Goal: Check status: Check status

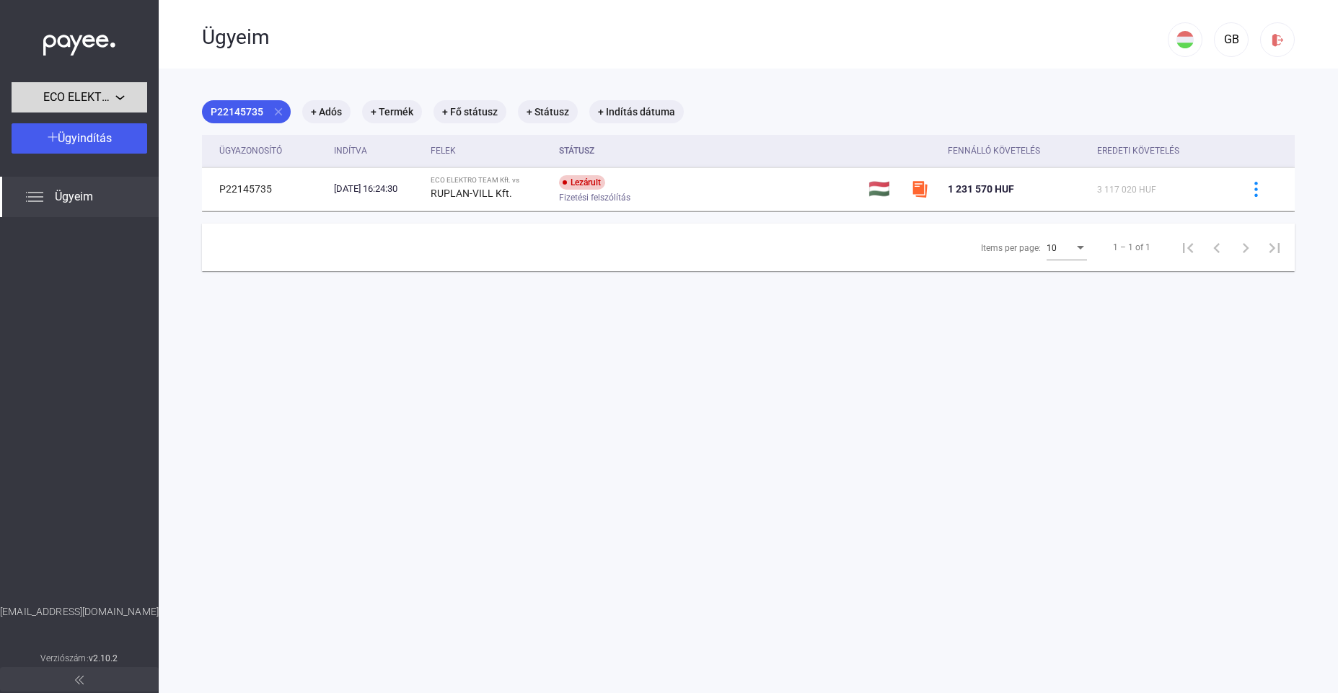
click at [117, 98] on div "ECO ELEKTRO TEAM Kft." at bounding box center [79, 98] width 127 height 18
click at [117, 98] on div at bounding box center [669, 346] width 1338 height 693
click at [39, 195] on img at bounding box center [34, 196] width 17 height 17
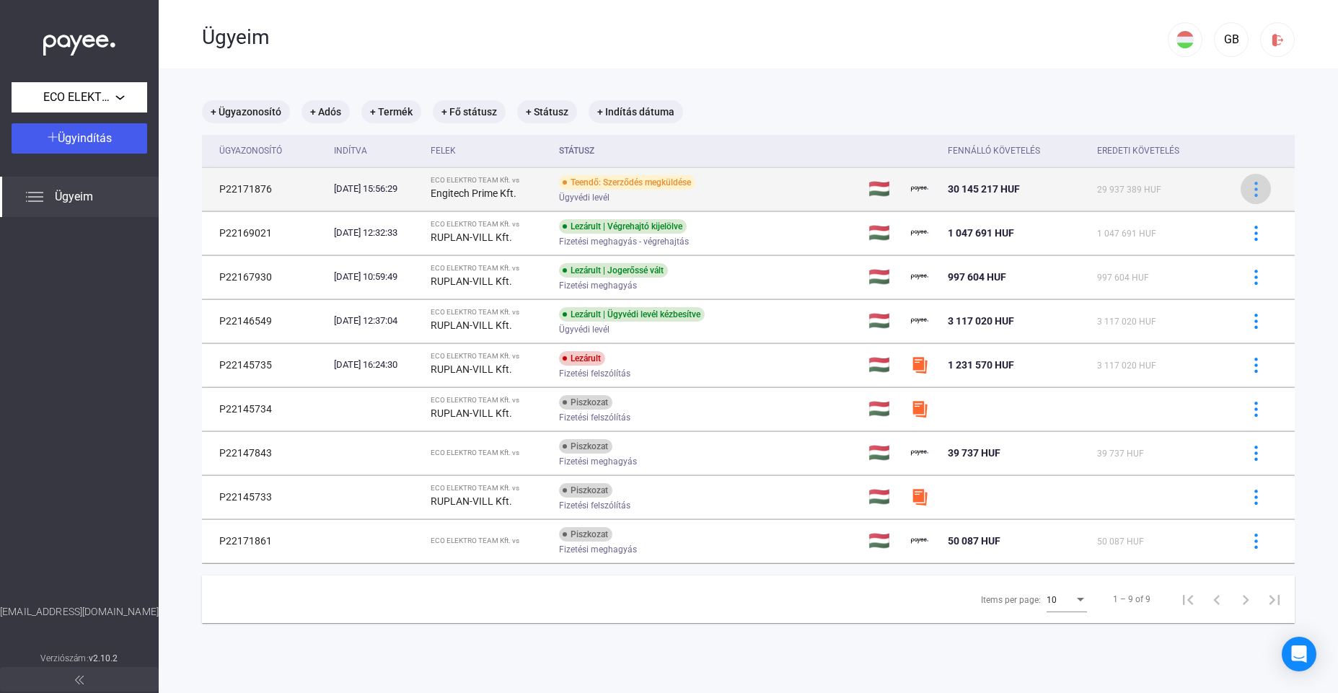
click at [1253, 187] on img at bounding box center [1255, 189] width 15 height 15
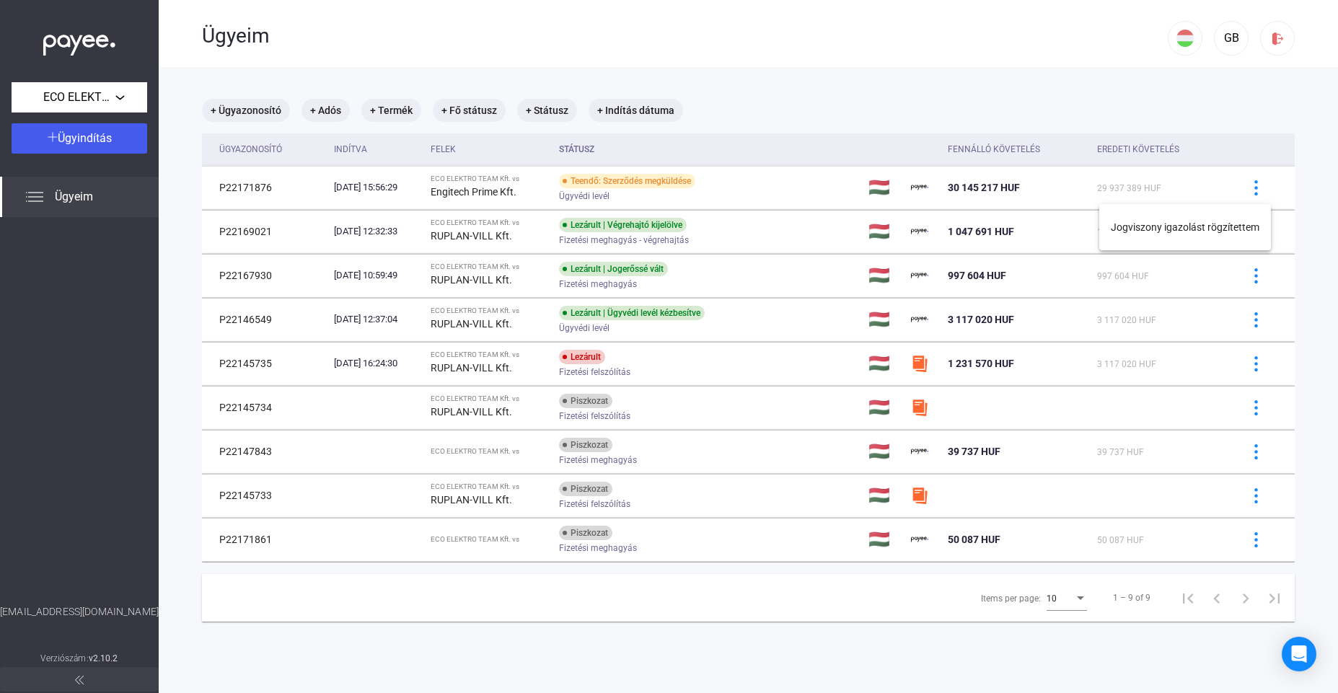
click at [1253, 187] on div at bounding box center [669, 346] width 1338 height 693
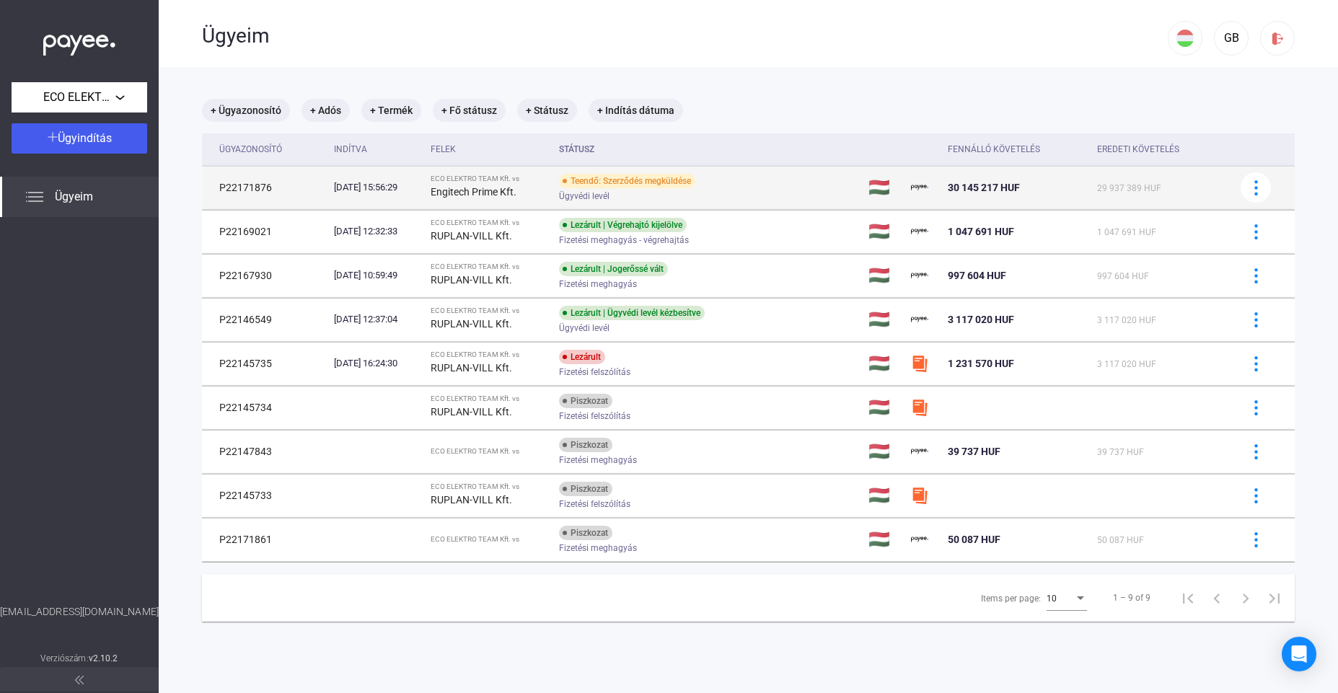
scroll to position [0, 0]
click at [594, 192] on span "Ügyvédi levél" at bounding box center [584, 195] width 50 height 17
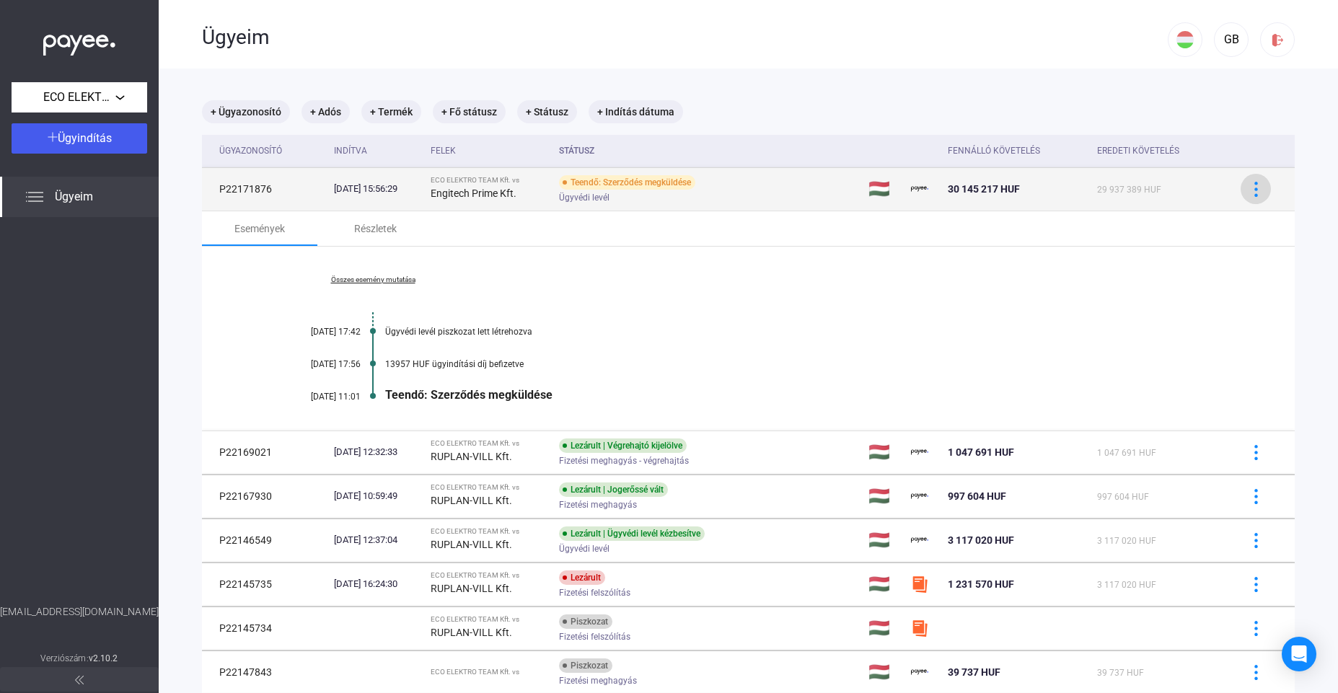
click at [1262, 189] on img at bounding box center [1255, 189] width 15 height 15
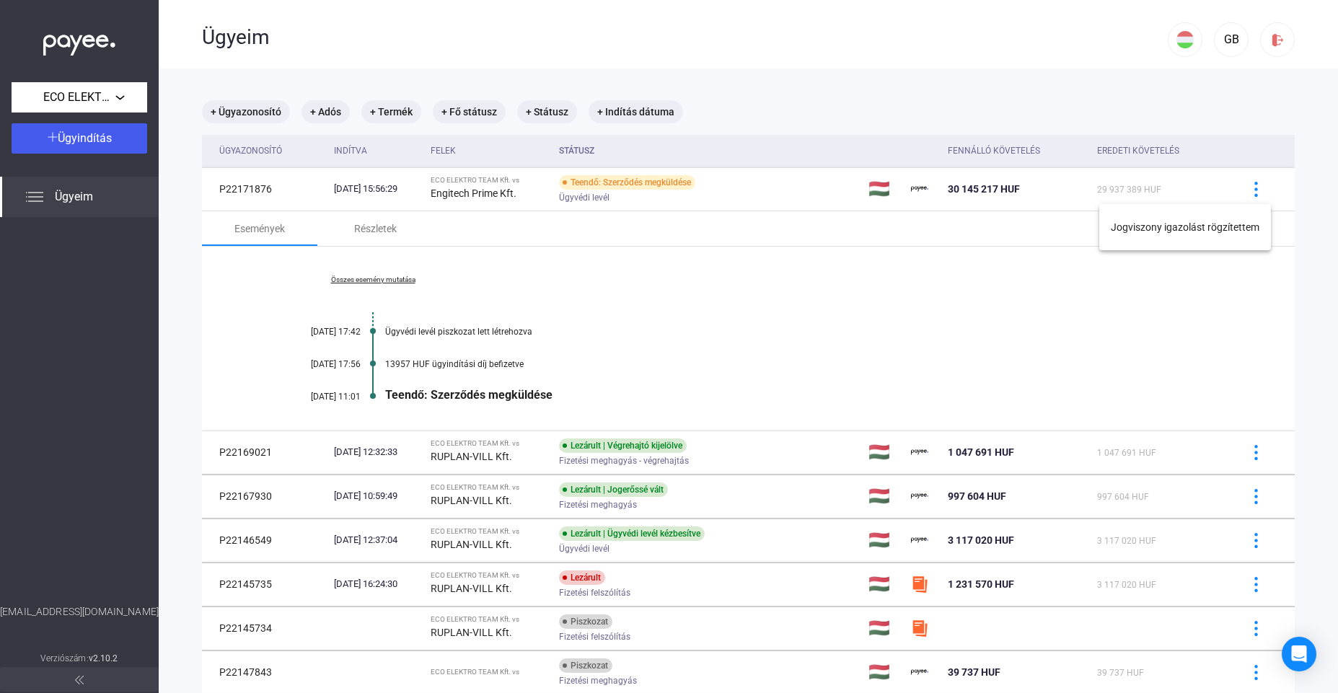
drag, startPoint x: 987, startPoint y: 312, endPoint x: 955, endPoint y: 294, distance: 36.1
click at [985, 311] on div at bounding box center [669, 346] width 1338 height 693
drag, startPoint x: 482, startPoint y: 391, endPoint x: 397, endPoint y: 394, distance: 85.1
click at [466, 392] on div "Teendő: Szerződés megküldése" at bounding box center [803, 395] width 837 height 14
drag, startPoint x: 352, startPoint y: 394, endPoint x: 358, endPoint y: 337, distance: 58.0
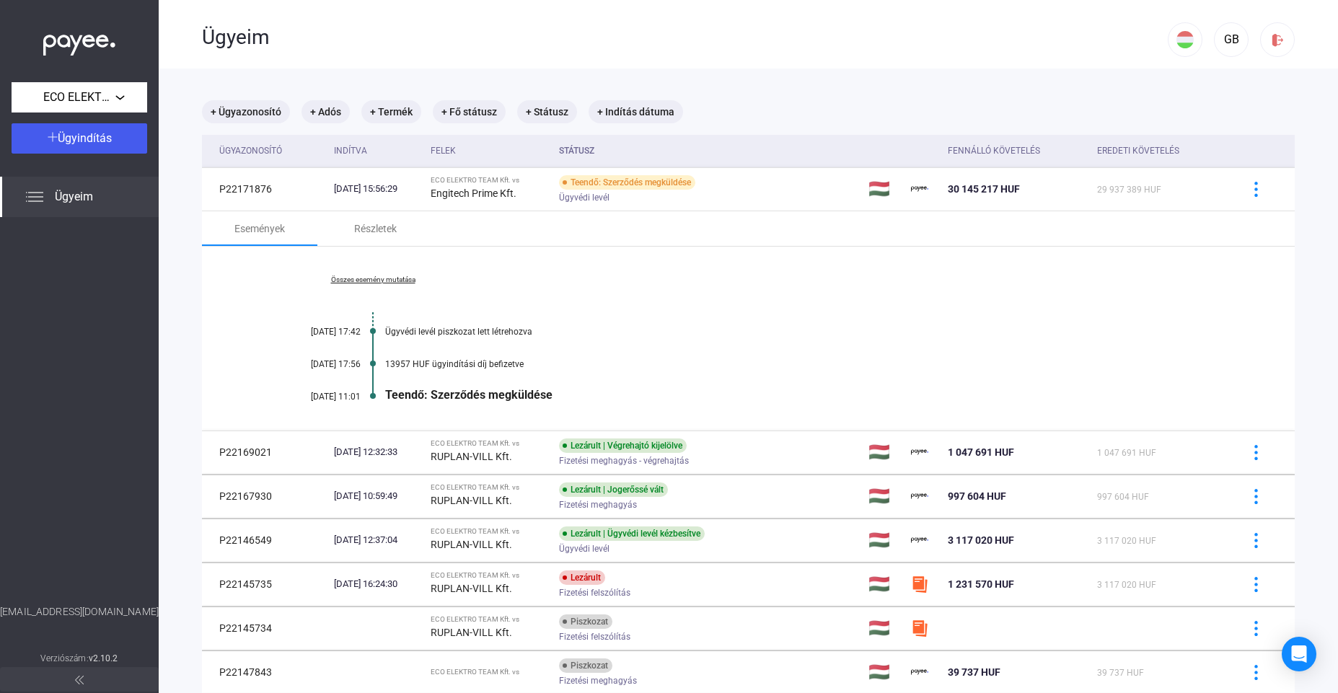
click at [355, 392] on div "[DATE] 11:01" at bounding box center [317, 397] width 87 height 10
click at [381, 279] on link "Összes esemény mutatása" at bounding box center [373, 279] width 198 height 9
click at [388, 280] on link "Kevesebb esemény mutatása" at bounding box center [373, 279] width 198 height 9
click at [269, 229] on div "Események" at bounding box center [259, 228] width 50 height 17
click at [368, 229] on div "Részletek" at bounding box center [375, 228] width 43 height 17
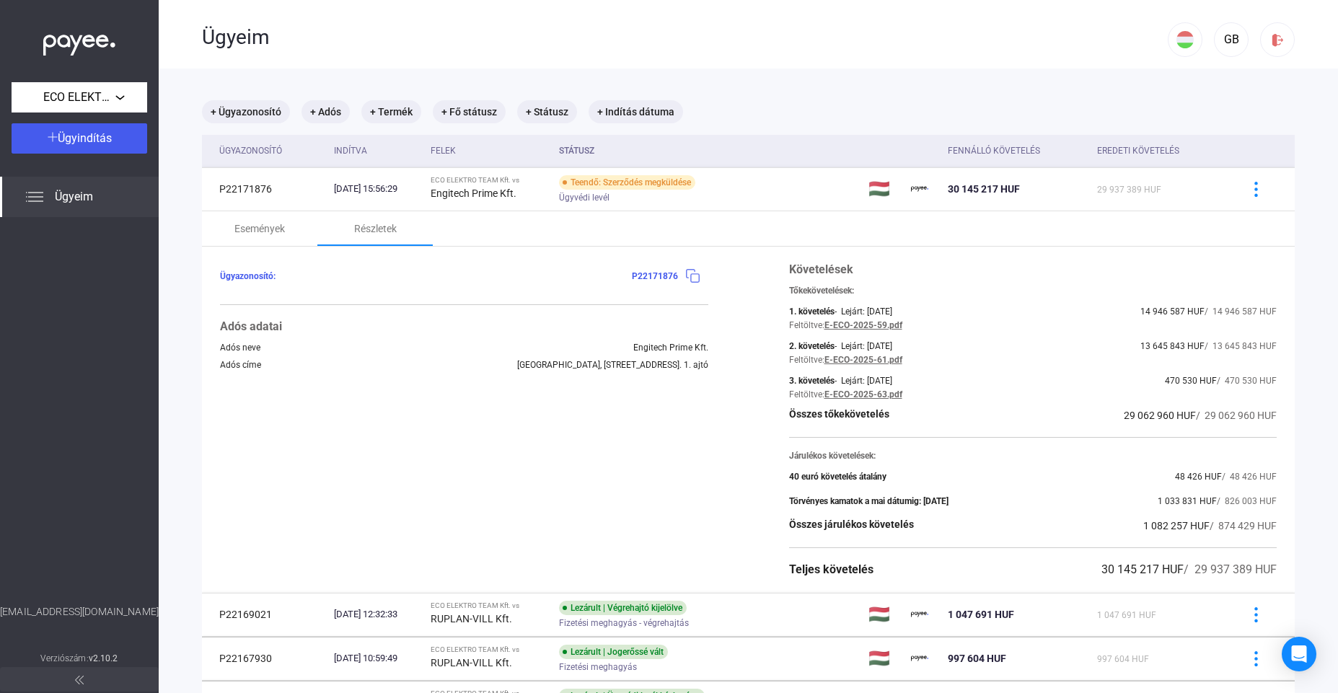
click at [694, 278] on img at bounding box center [692, 275] width 15 height 15
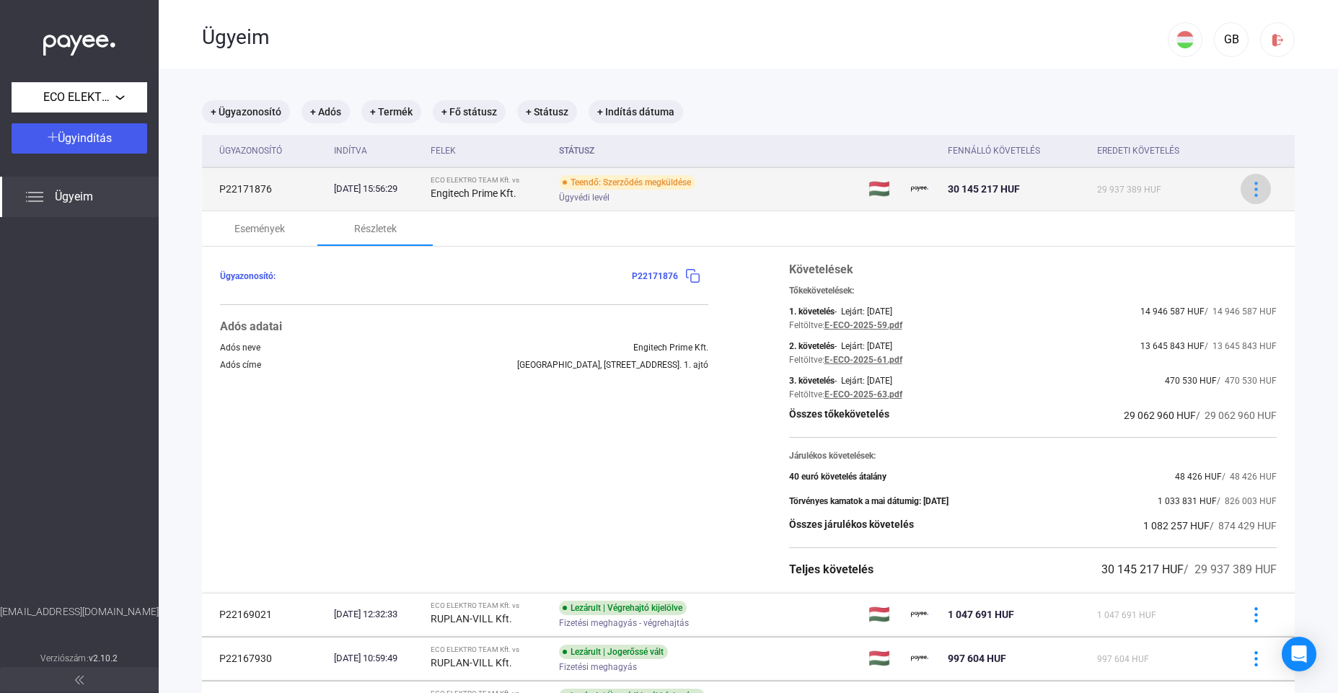
click at [1256, 188] on img at bounding box center [1255, 189] width 15 height 15
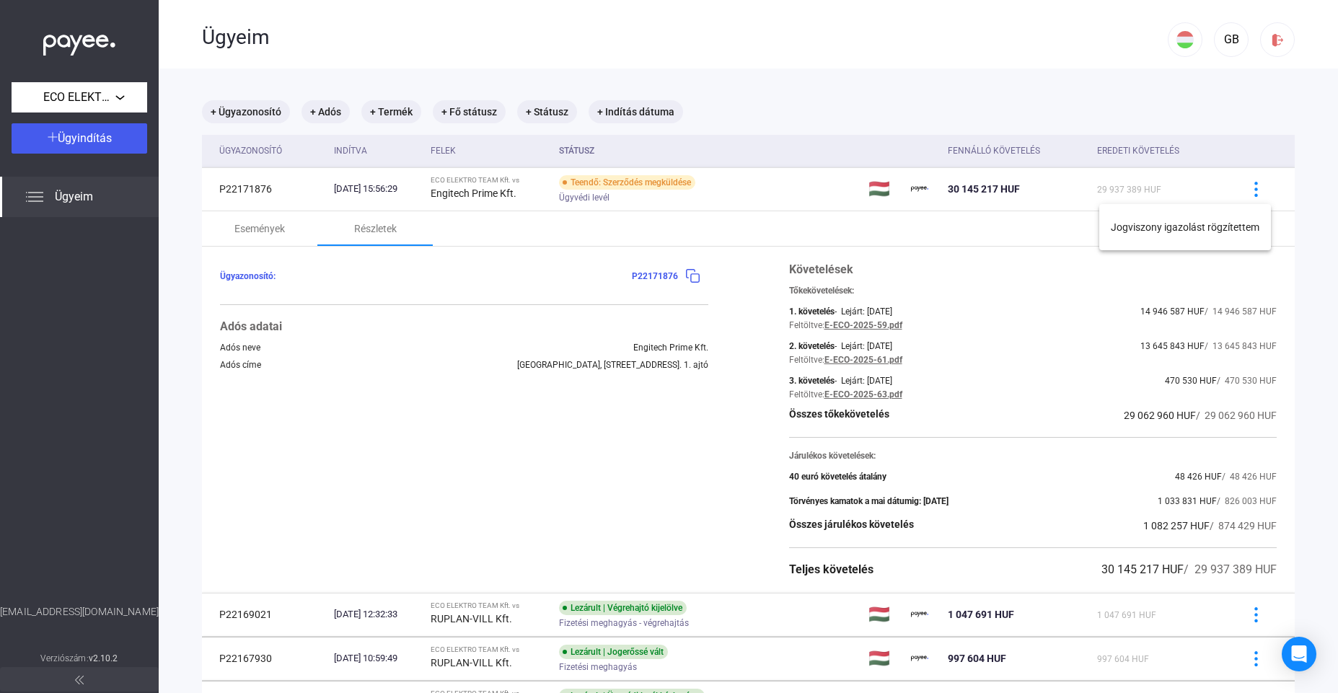
drag, startPoint x: 339, startPoint y: 362, endPoint x: 348, endPoint y: 348, distance: 16.8
click at [340, 358] on div at bounding box center [669, 346] width 1338 height 693
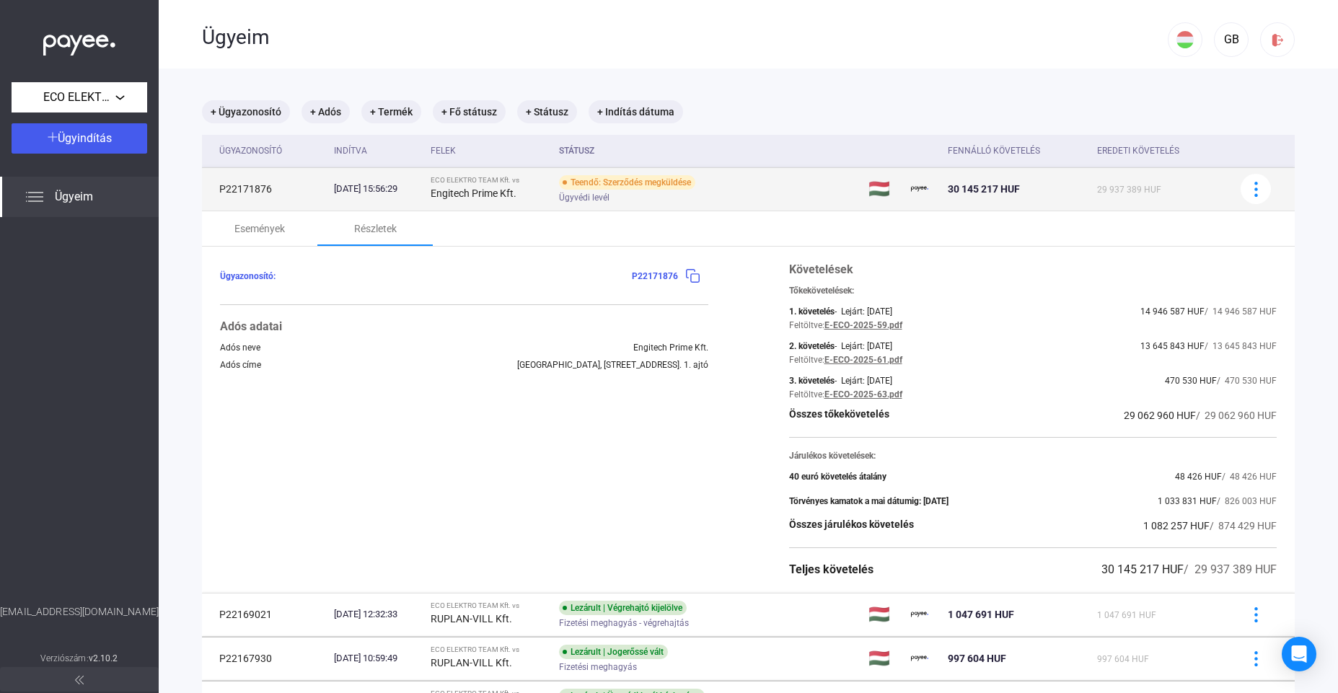
drag, startPoint x: 248, startPoint y: 192, endPoint x: 255, endPoint y: 181, distance: 13.0
click at [249, 193] on td "P22171876" at bounding box center [265, 188] width 126 height 43
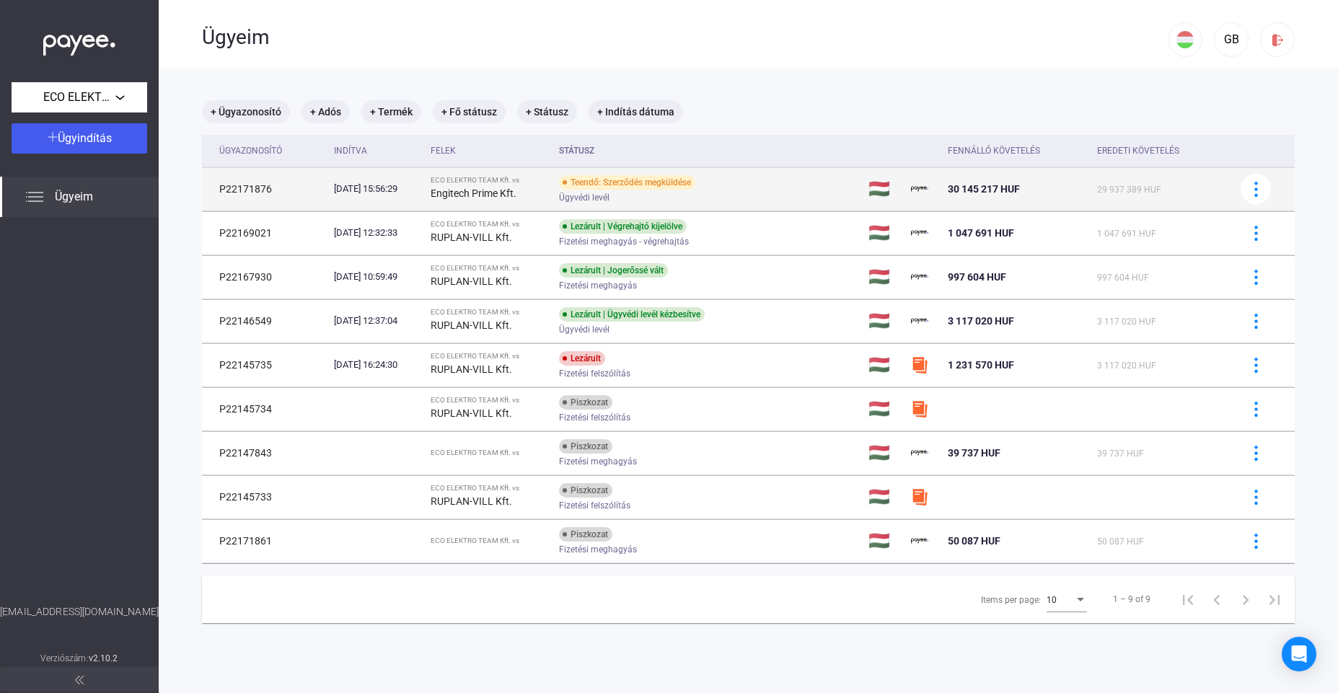
click at [244, 187] on td "P22171876" at bounding box center [265, 188] width 126 height 43
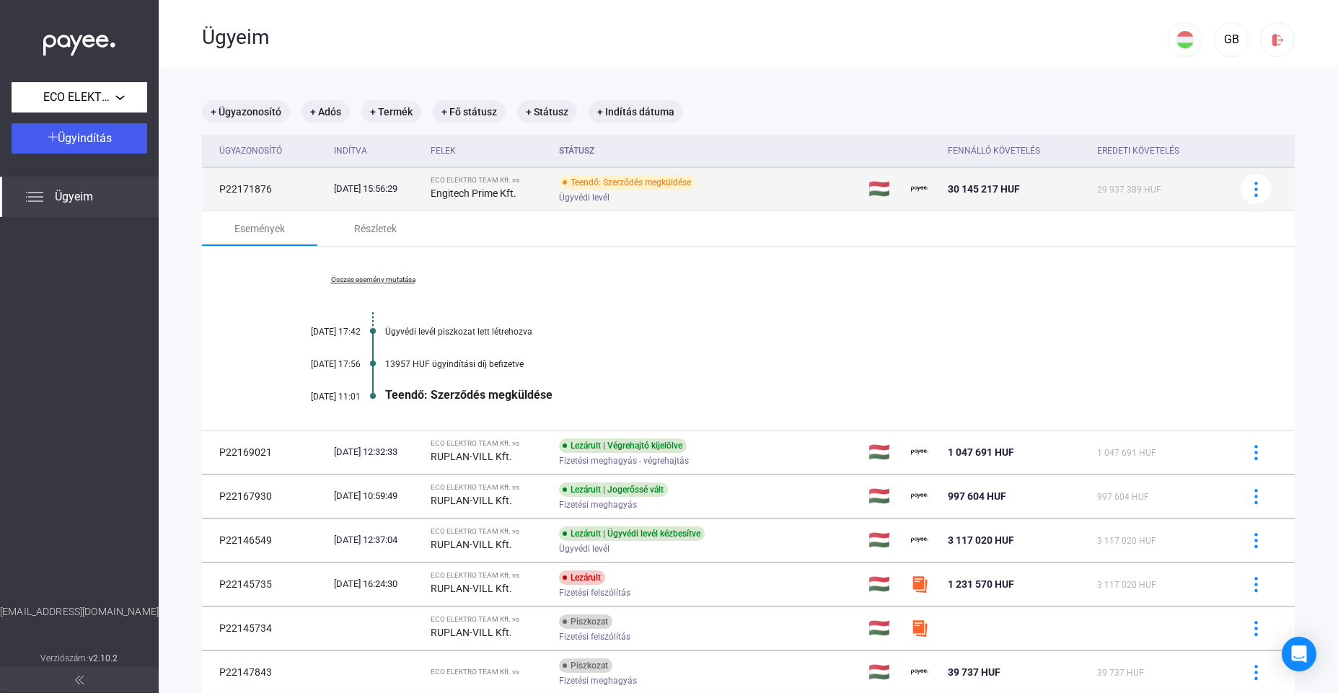
click at [252, 190] on td "P22171876" at bounding box center [265, 188] width 126 height 43
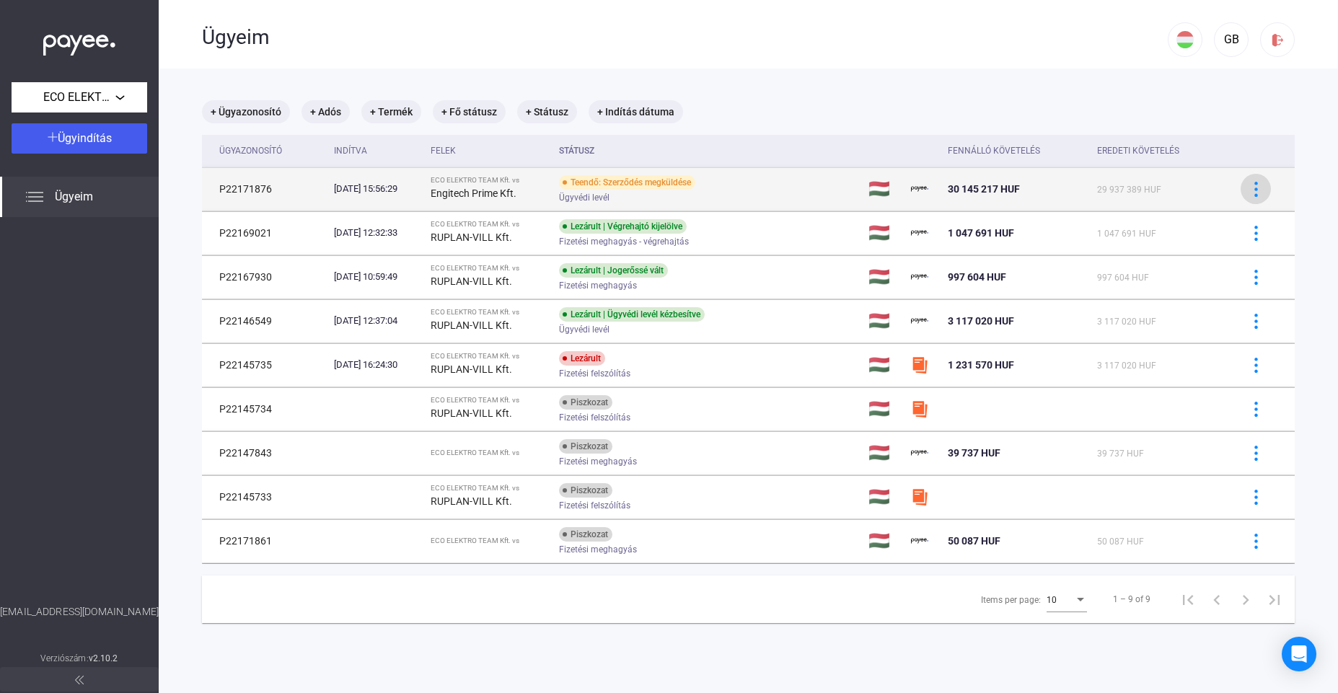
click at [1259, 190] on img at bounding box center [1255, 189] width 15 height 15
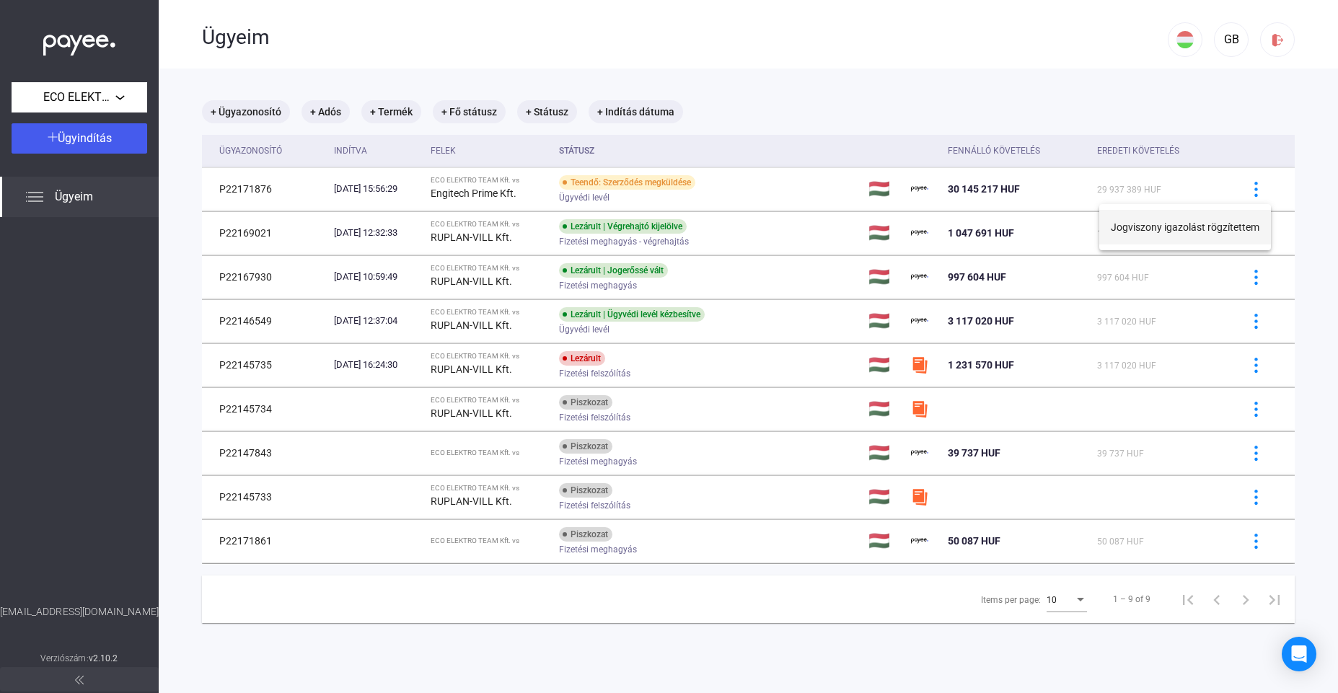
click at [1230, 229] on button "Jogviszony igazolást rögzítettem" at bounding box center [1185, 227] width 172 height 35
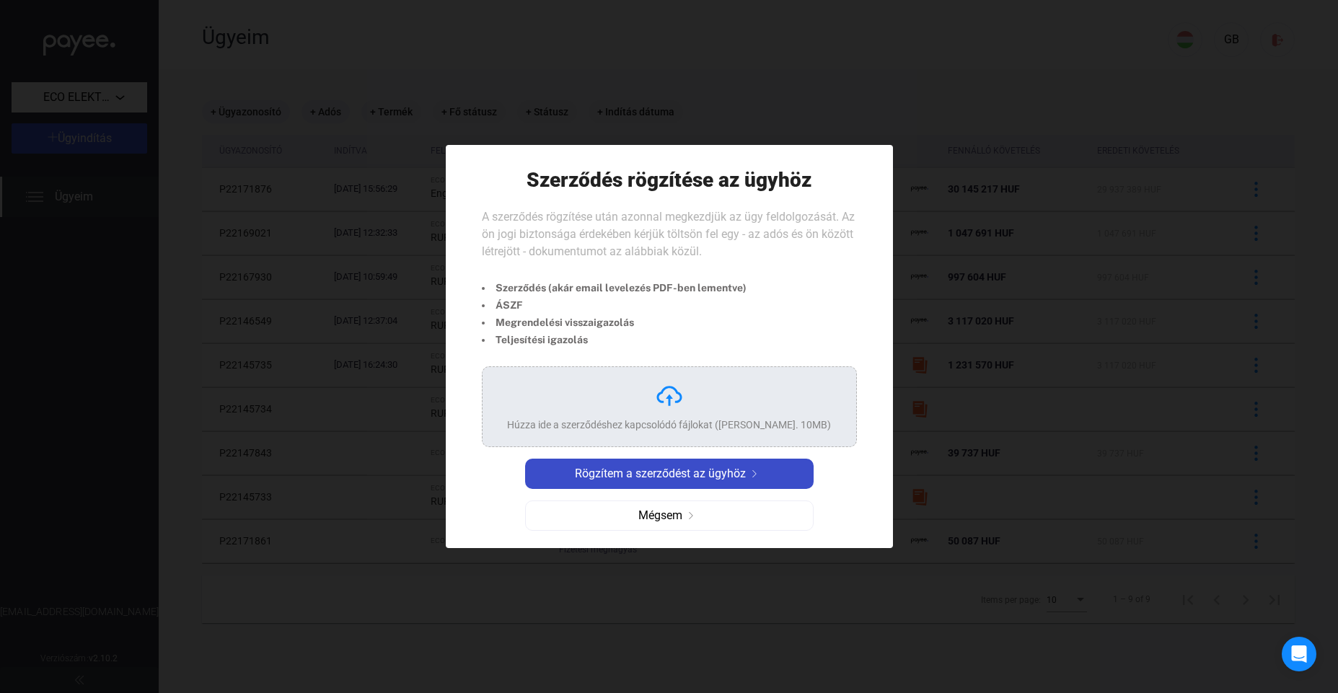
scroll to position [1, 1]
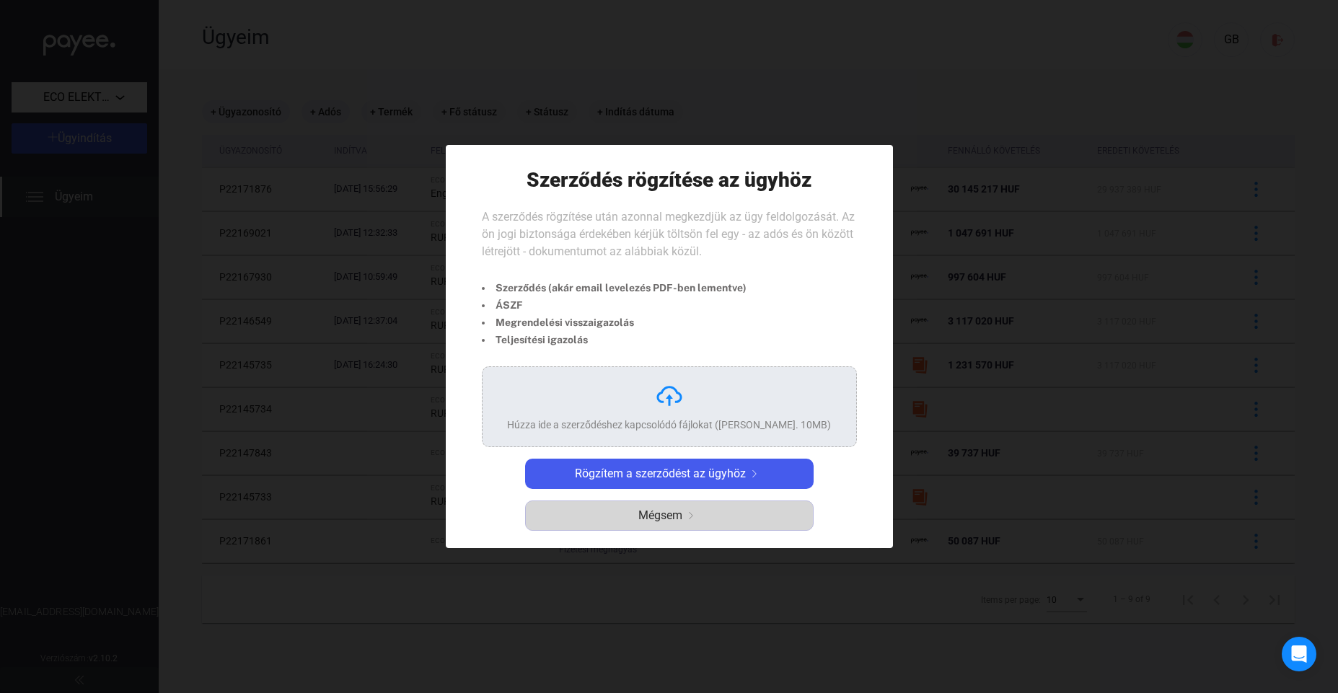
click at [671, 516] on span "Mégsem" at bounding box center [660, 515] width 44 height 17
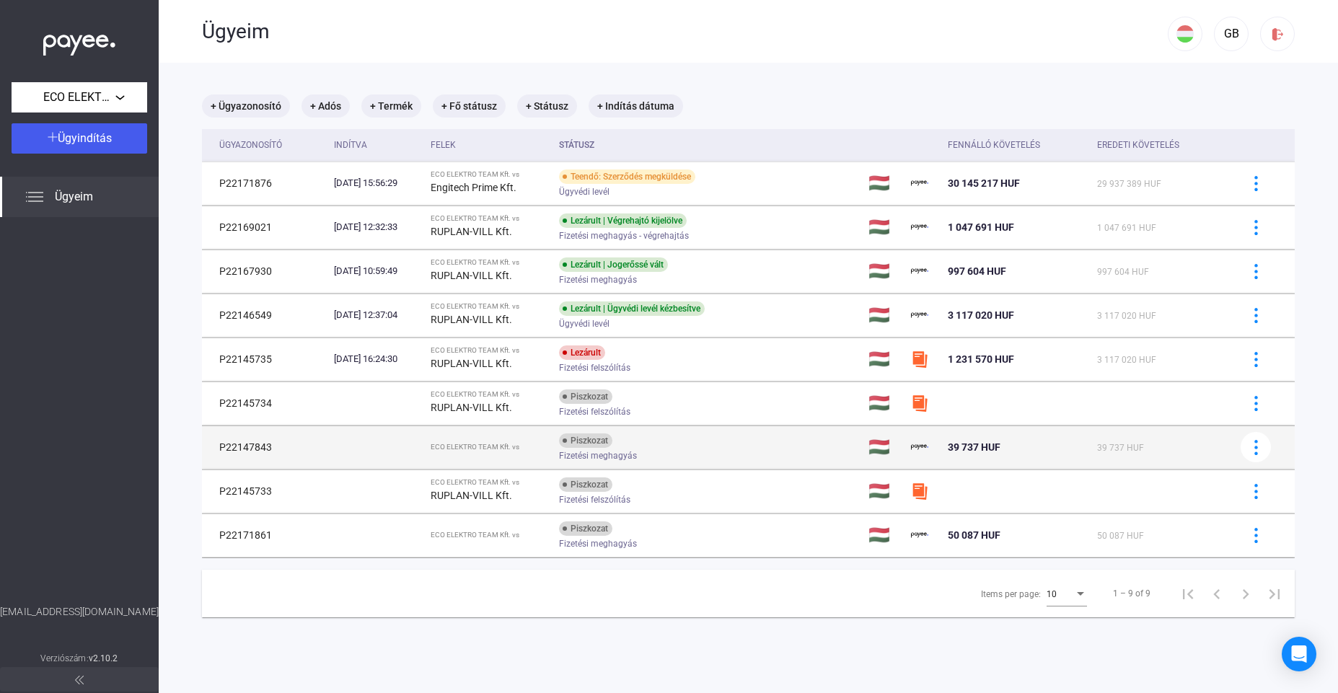
scroll to position [8, 0]
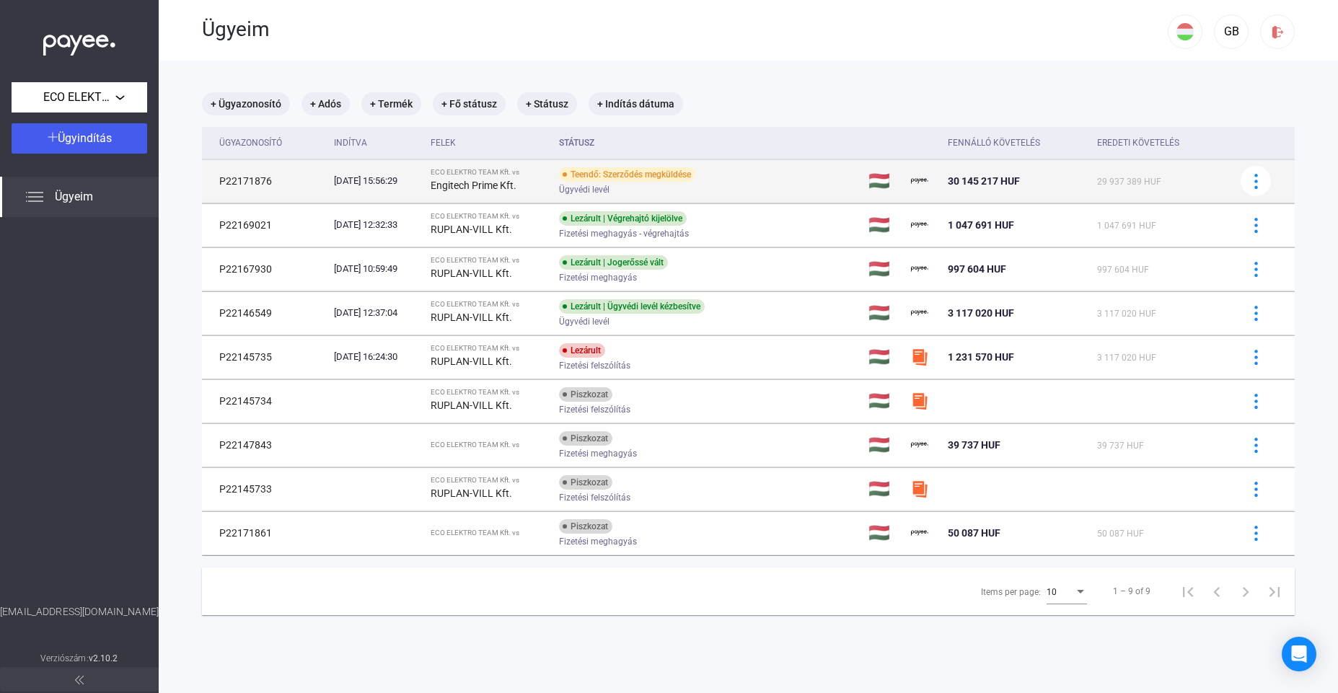
click at [480, 185] on strong "Engitech Prime Kft." at bounding box center [473, 186] width 86 height 12
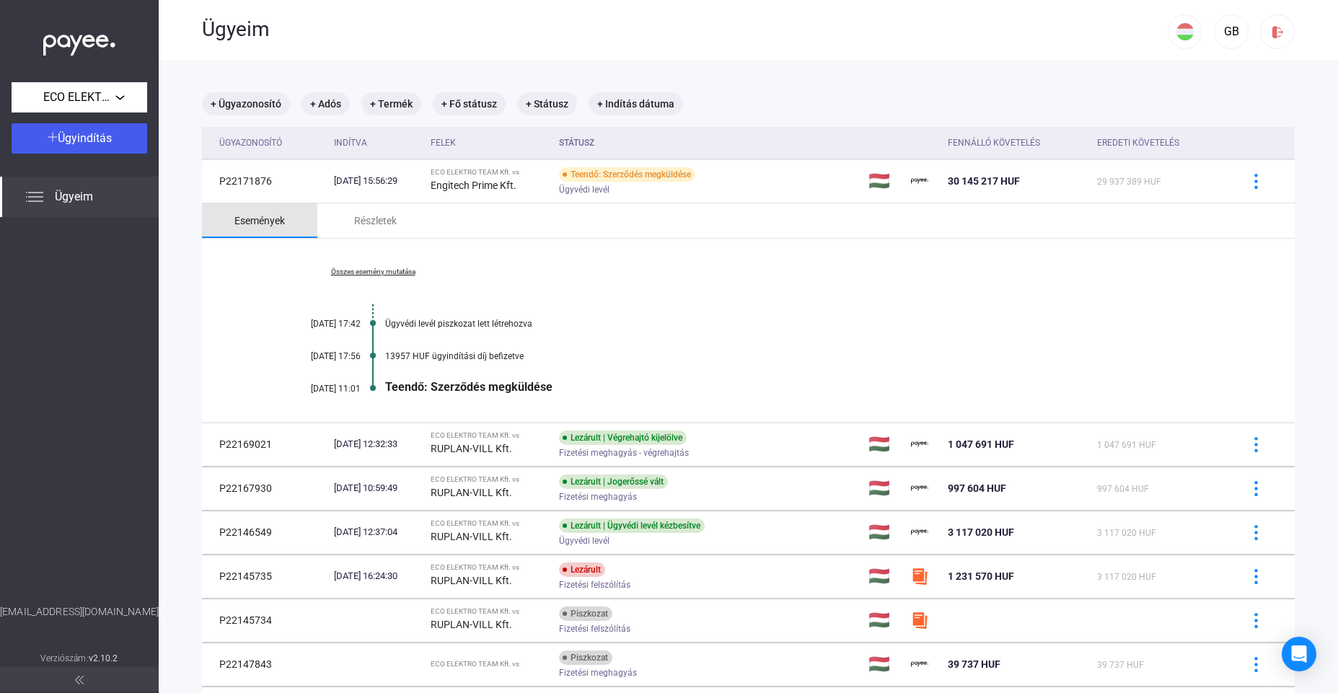
click at [275, 221] on div "Események" at bounding box center [259, 220] width 50 height 17
click at [115, 97] on span "ECO ELEKTRO TEAM Kft." at bounding box center [79, 97] width 72 height 17
click at [106, 129] on span "ECO ELEKTRO TEAM Kft." at bounding box center [79, 129] width 112 height 17
click at [32, 195] on img at bounding box center [34, 196] width 17 height 17
drag, startPoint x: 35, startPoint y: 199, endPoint x: 74, endPoint y: 185, distance: 42.2
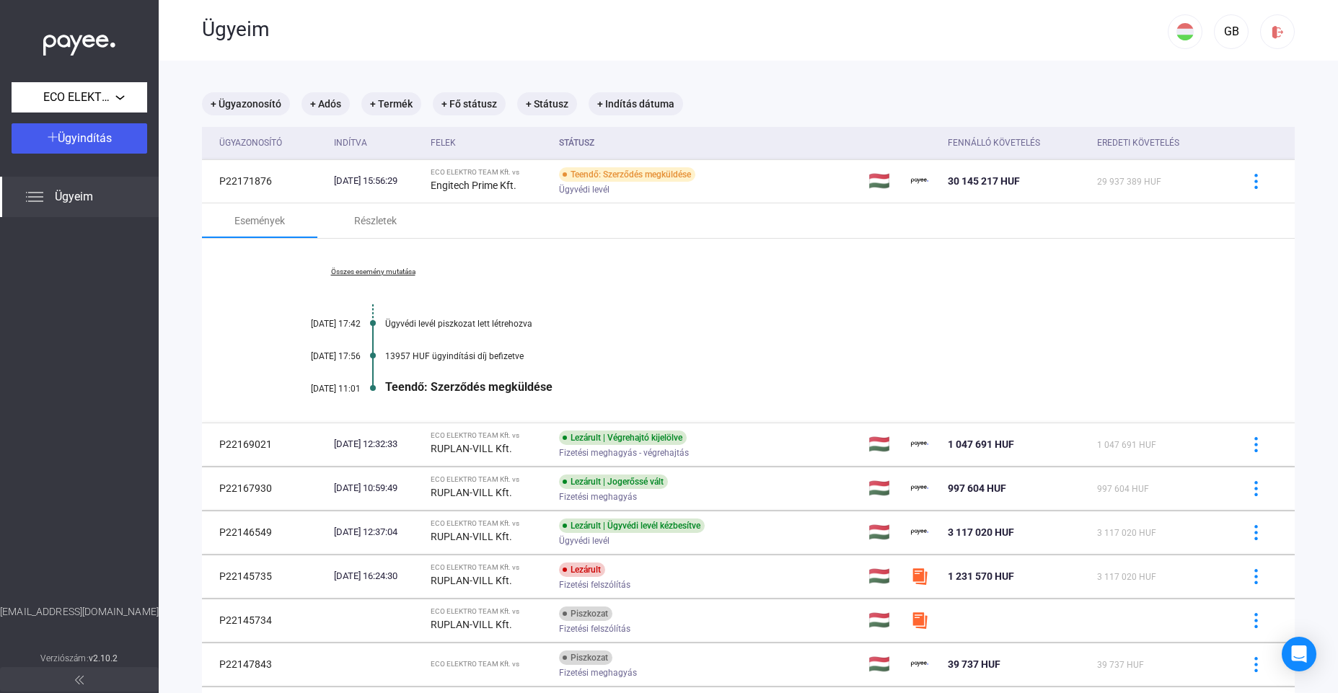
click at [35, 200] on img at bounding box center [34, 196] width 17 height 17
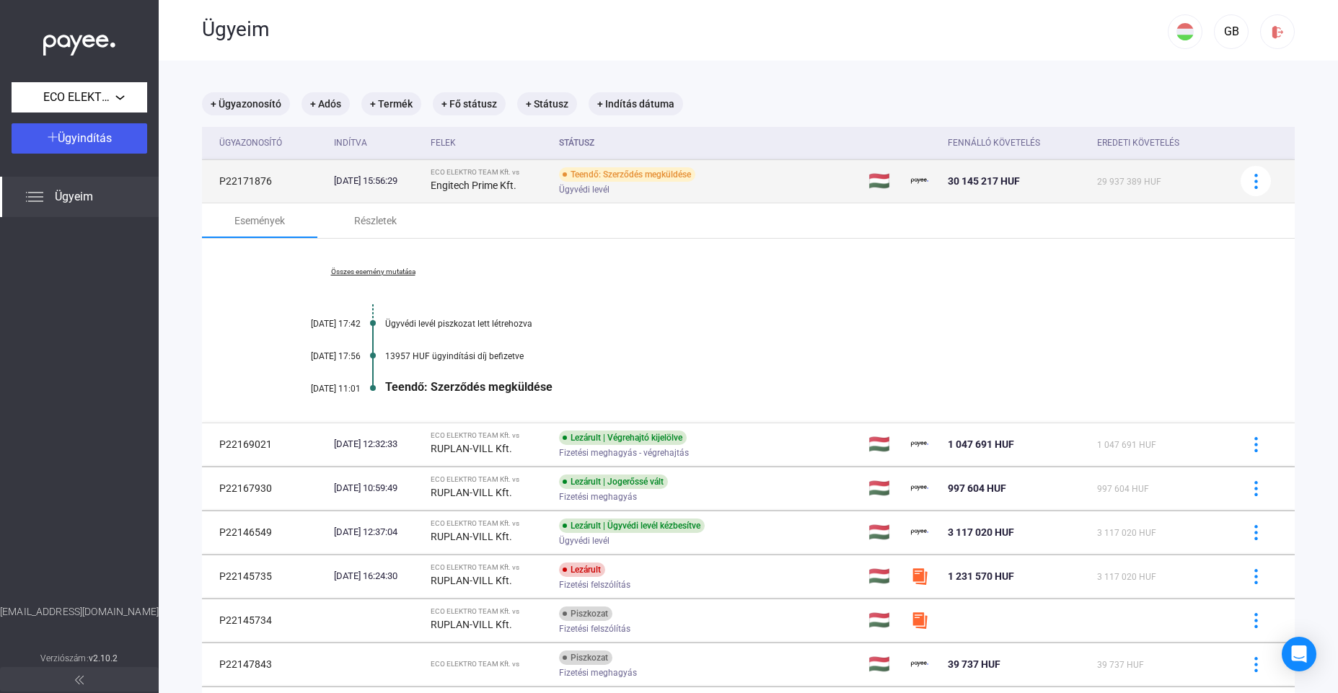
click at [248, 177] on td "P22171876" at bounding box center [265, 180] width 126 height 43
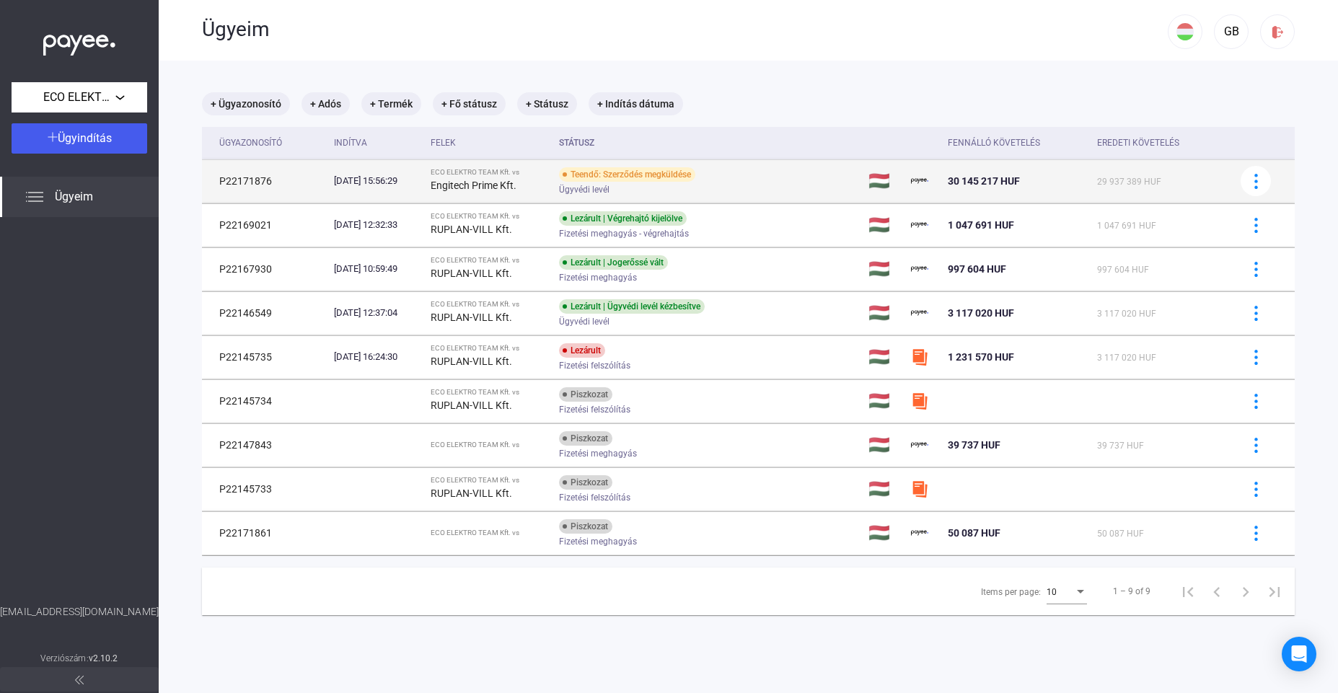
click at [502, 184] on strong "Engitech Prime Kft." at bounding box center [473, 186] width 86 height 12
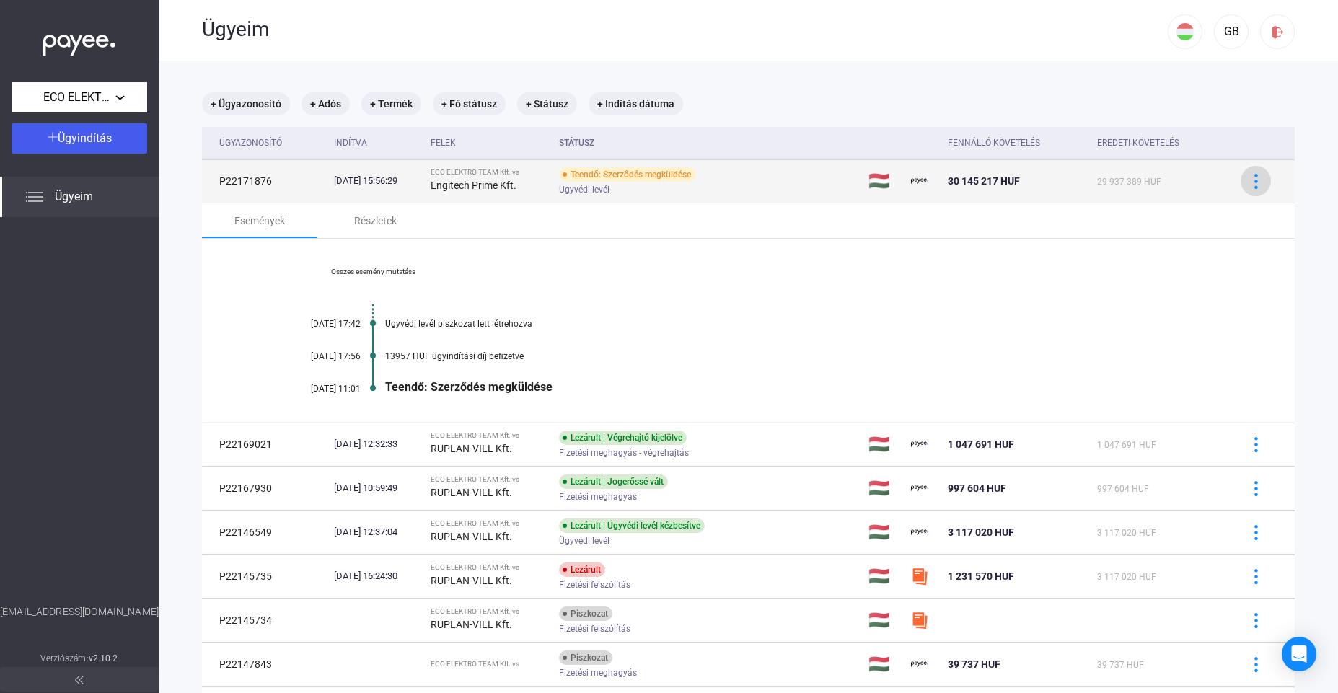
click at [1260, 183] on img at bounding box center [1255, 181] width 15 height 15
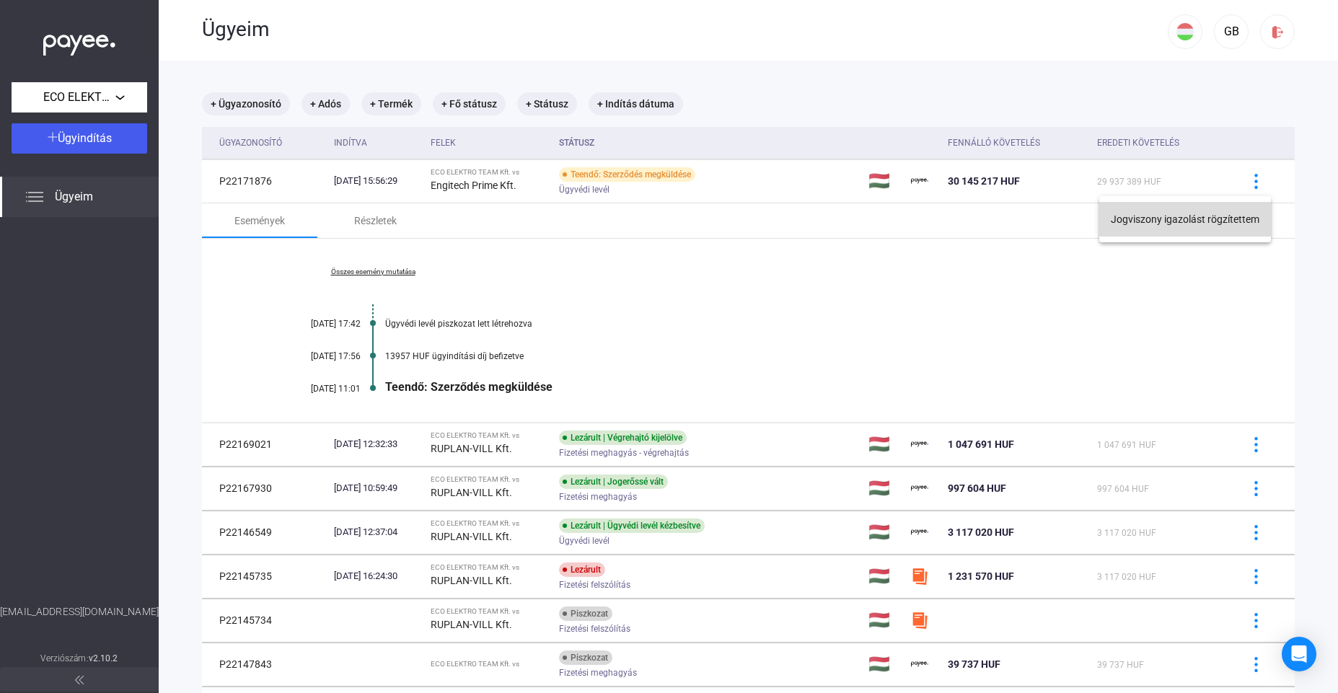
click at [1221, 218] on button "Jogviszony igazolást rögzítettem" at bounding box center [1185, 219] width 172 height 35
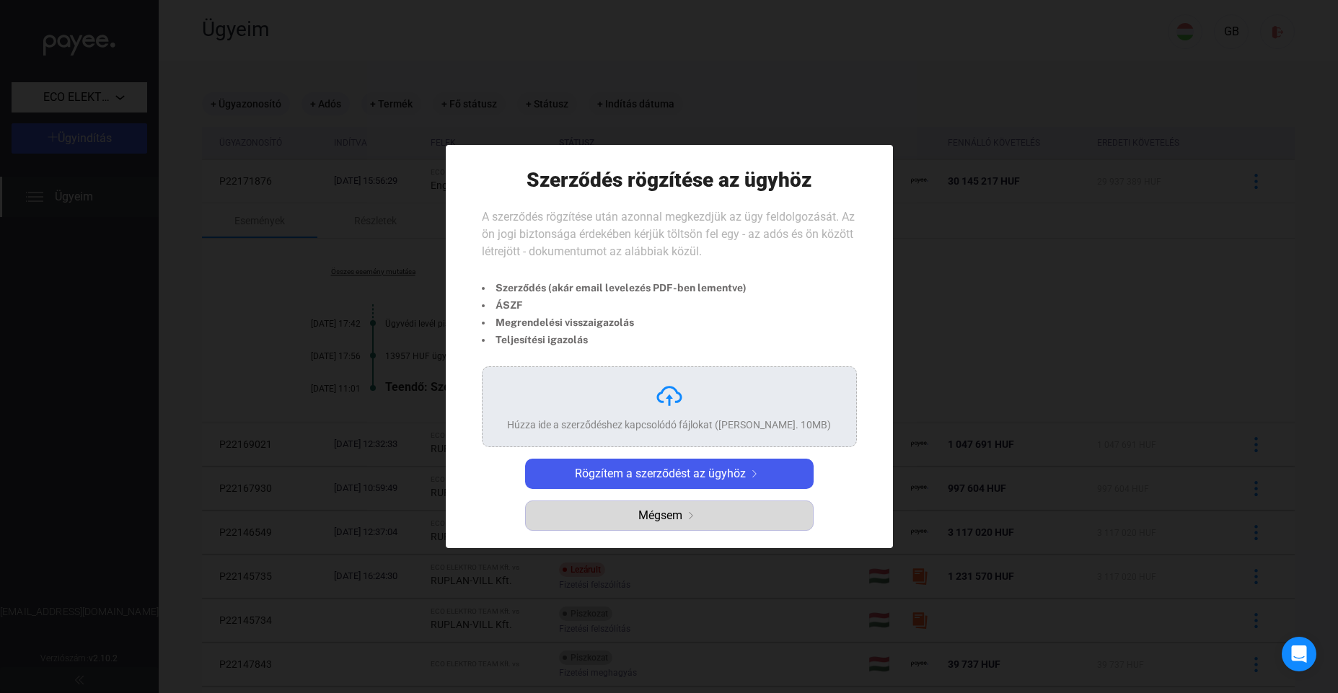
click at [674, 518] on span "Mégsem" at bounding box center [660, 515] width 44 height 17
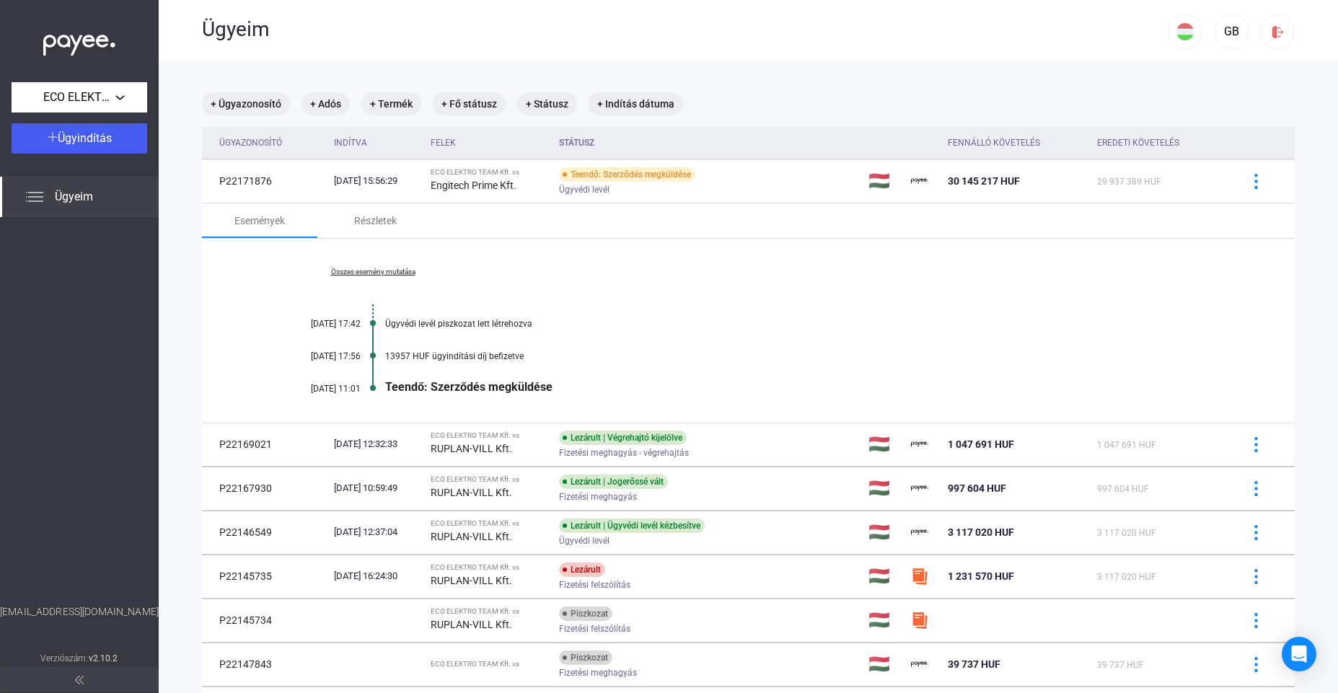
click at [1129, 304] on div "Összes esemény mutatása [DATE] 17:42 Ügyvédi levél piszkozat lett létrehozva [D…" at bounding box center [748, 331] width 1092 height 184
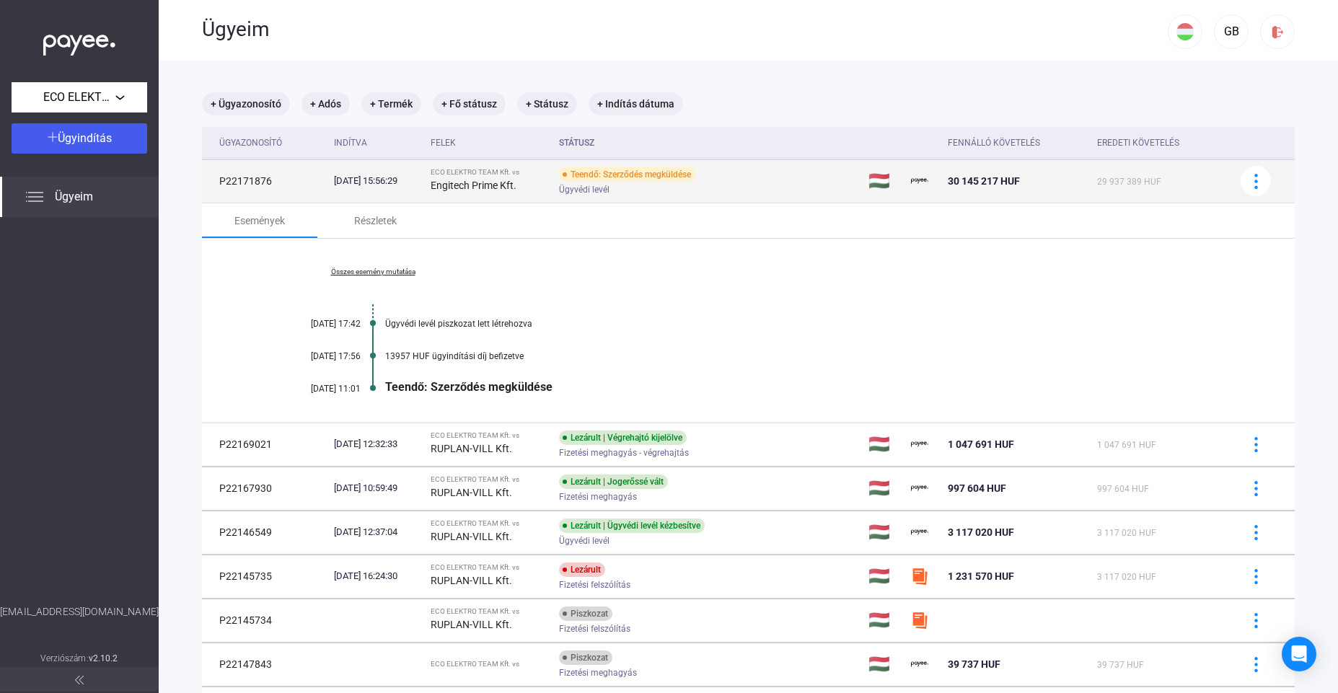
click at [252, 176] on td "P22171876" at bounding box center [265, 180] width 126 height 43
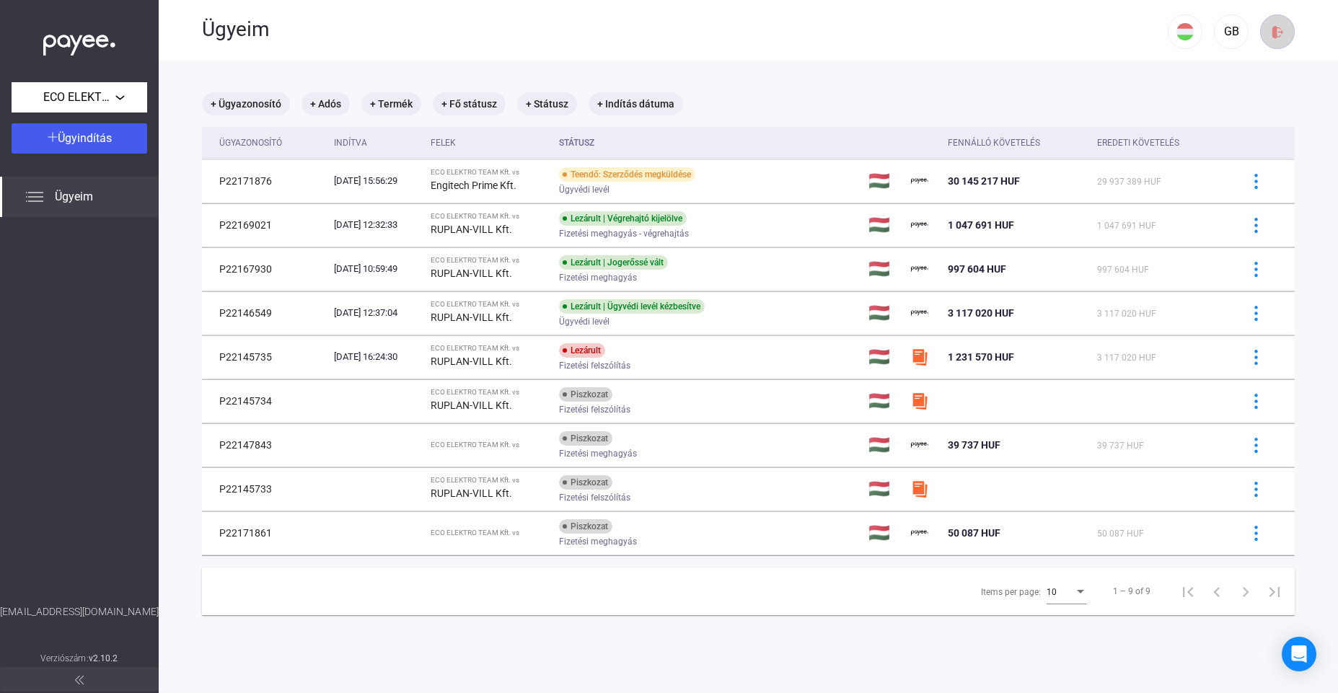
click at [1274, 27] on img at bounding box center [1277, 32] width 15 height 15
